Goal: Task Accomplishment & Management: Manage account settings

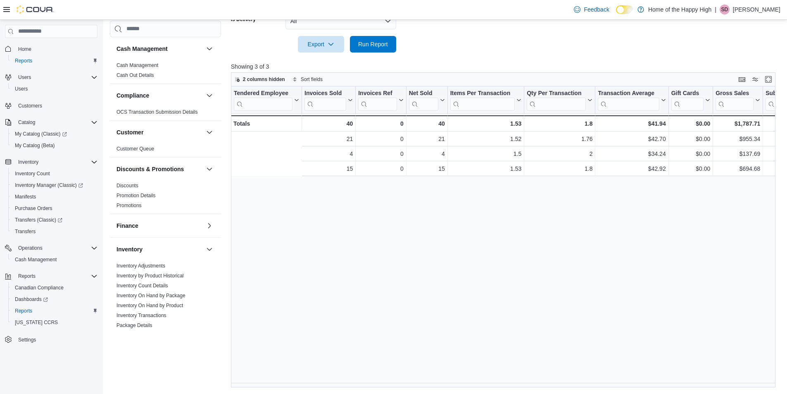
scroll to position [0, 137]
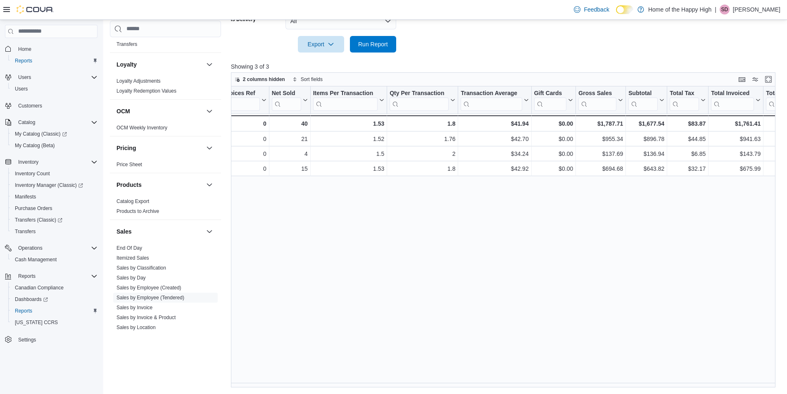
click at [760, 11] on p "Sarah Davidson" at bounding box center [757, 10] width 48 height 10
click at [721, 79] on span "Sign Out" at bounding box center [727, 81] width 22 height 8
